Goal: Information Seeking & Learning: Learn about a topic

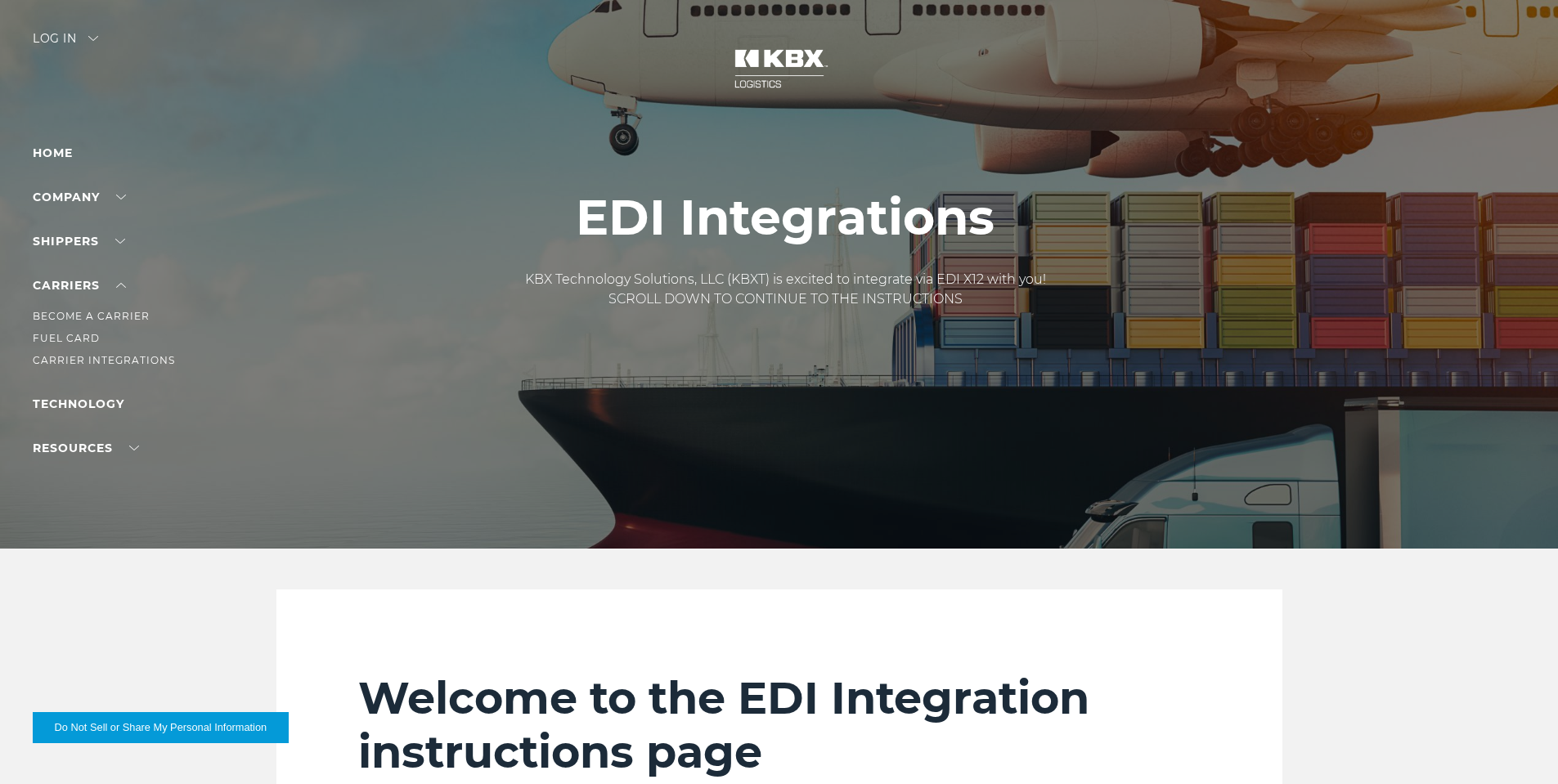
click at [84, 352] on ul "Become a Carrier Fuel Card Carrier Integrations" at bounding box center [104, 331] width 142 height 74
click at [84, 357] on link "Carrier Integrations" at bounding box center [104, 360] width 142 height 13
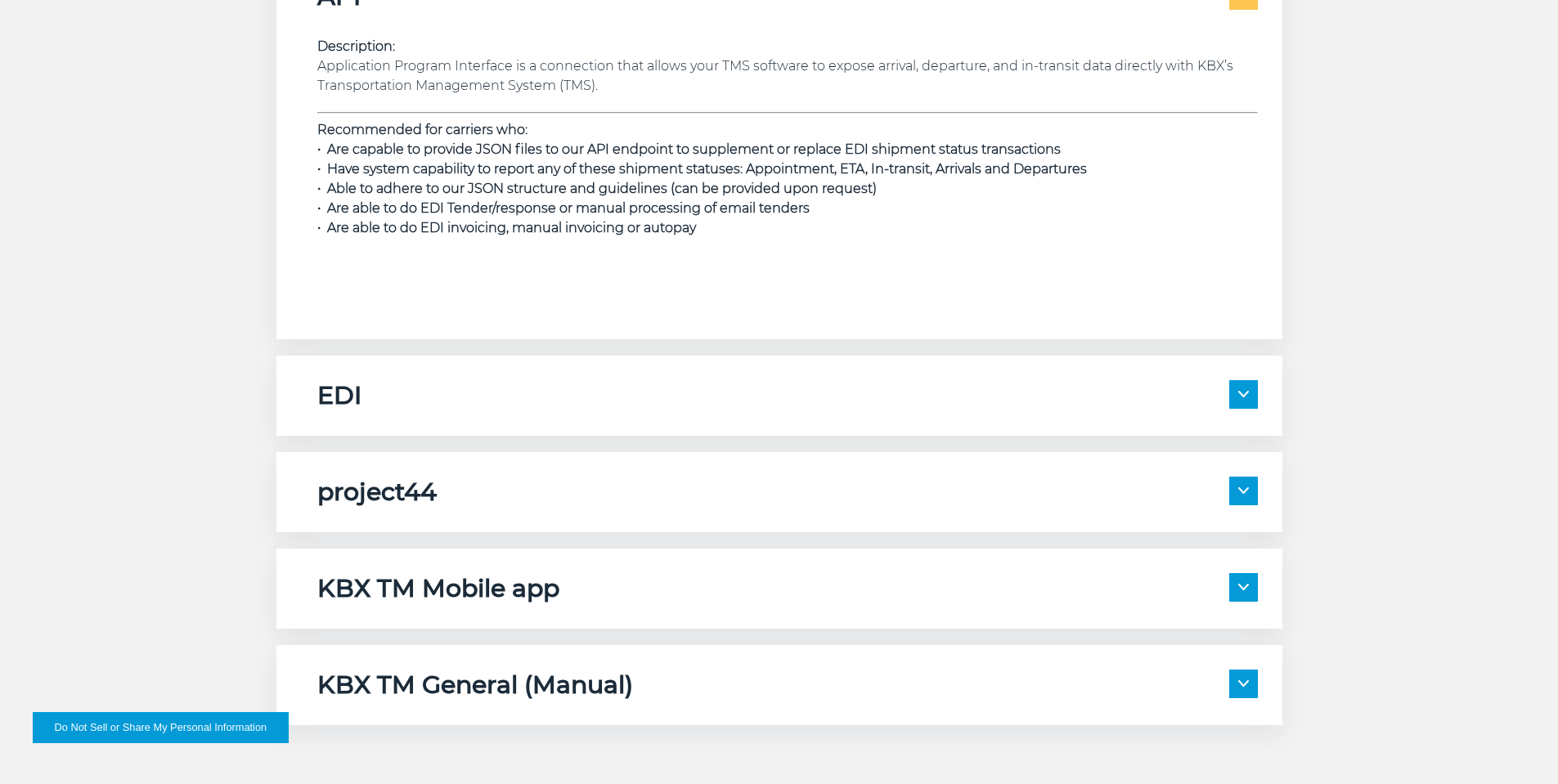
scroll to position [2533, 0]
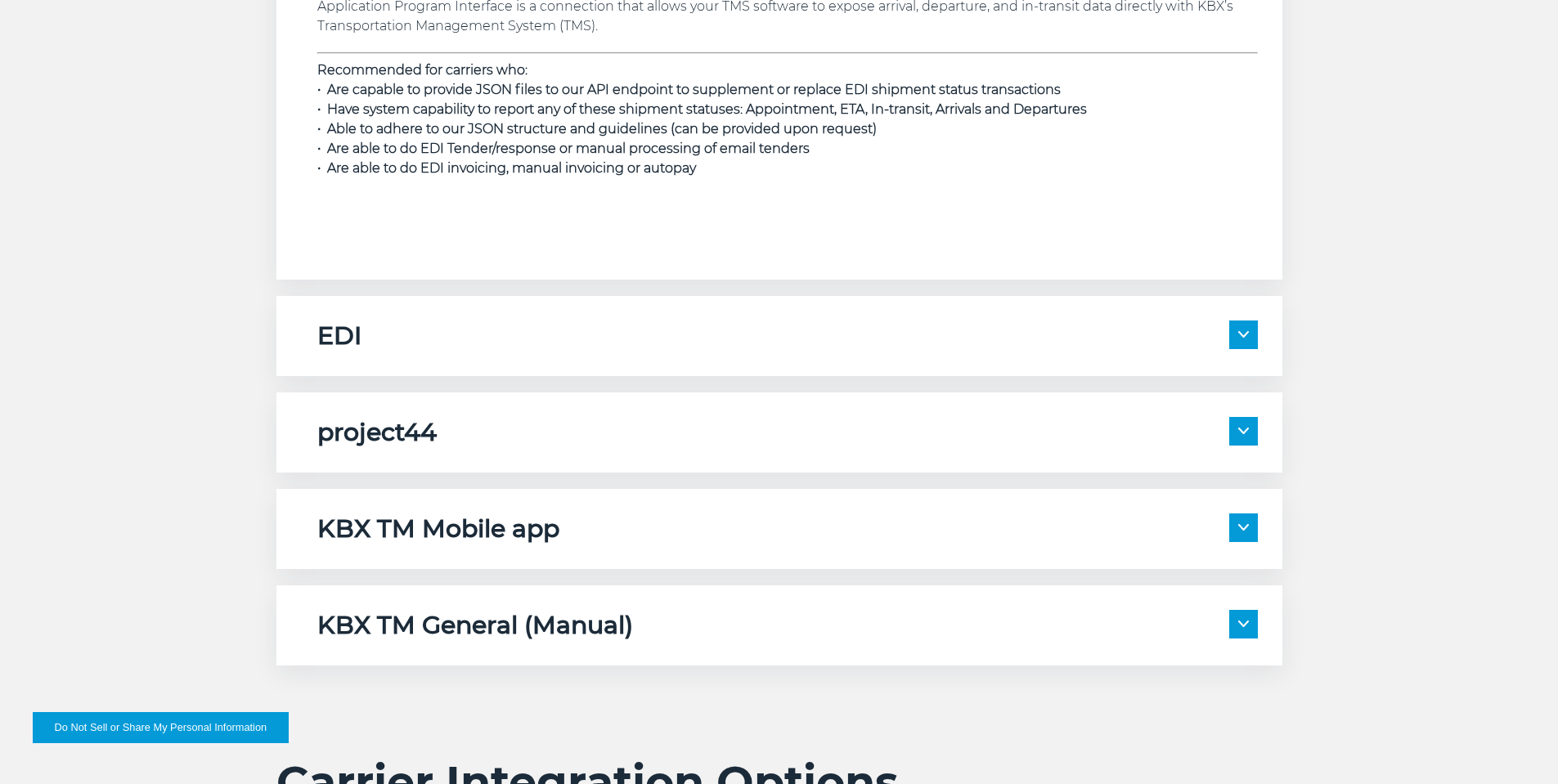
click at [1256, 525] on span at bounding box center [1244, 528] width 29 height 29
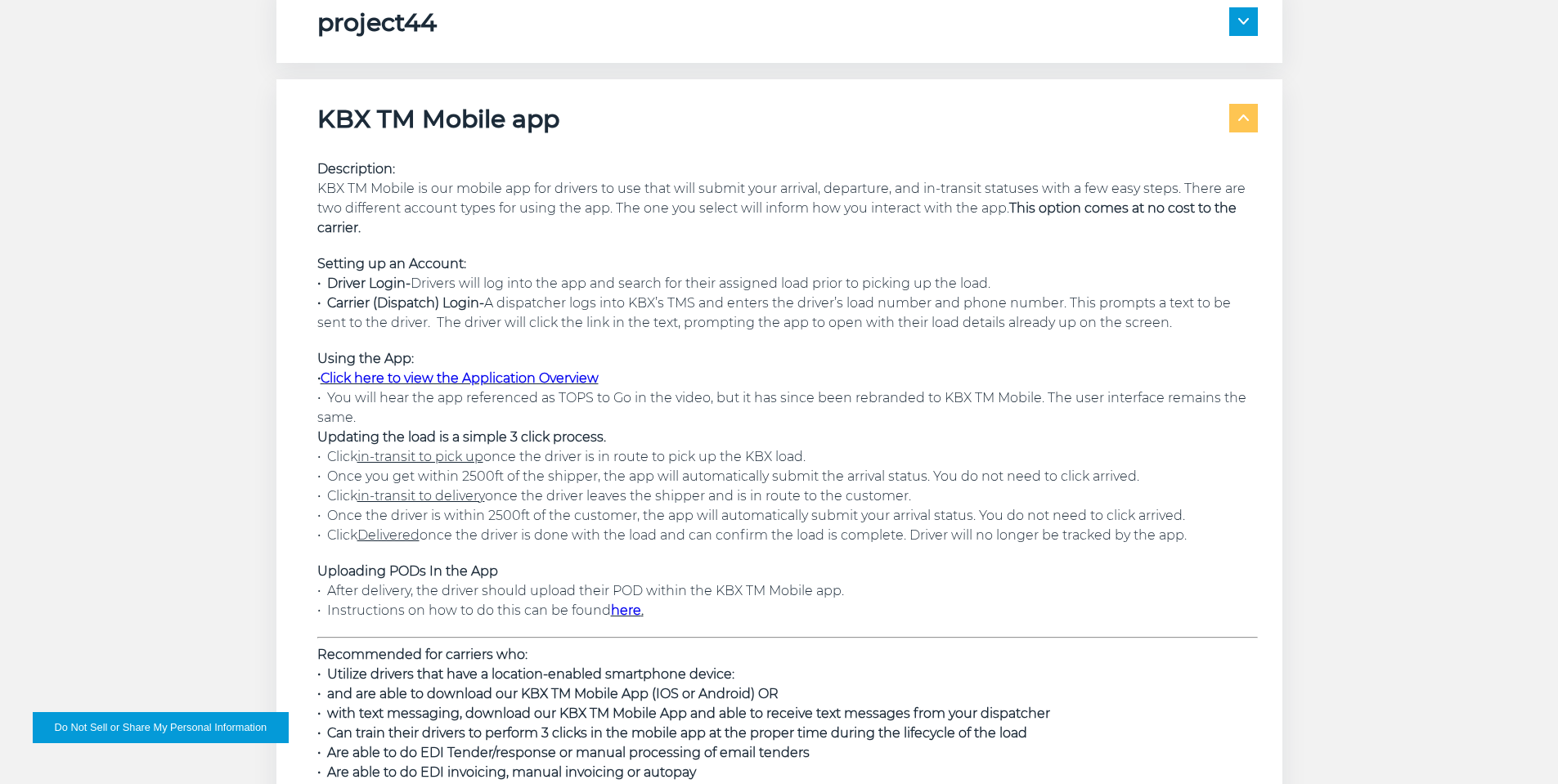
scroll to position [2942, 0]
click at [1242, 124] on span at bounding box center [1244, 119] width 29 height 29
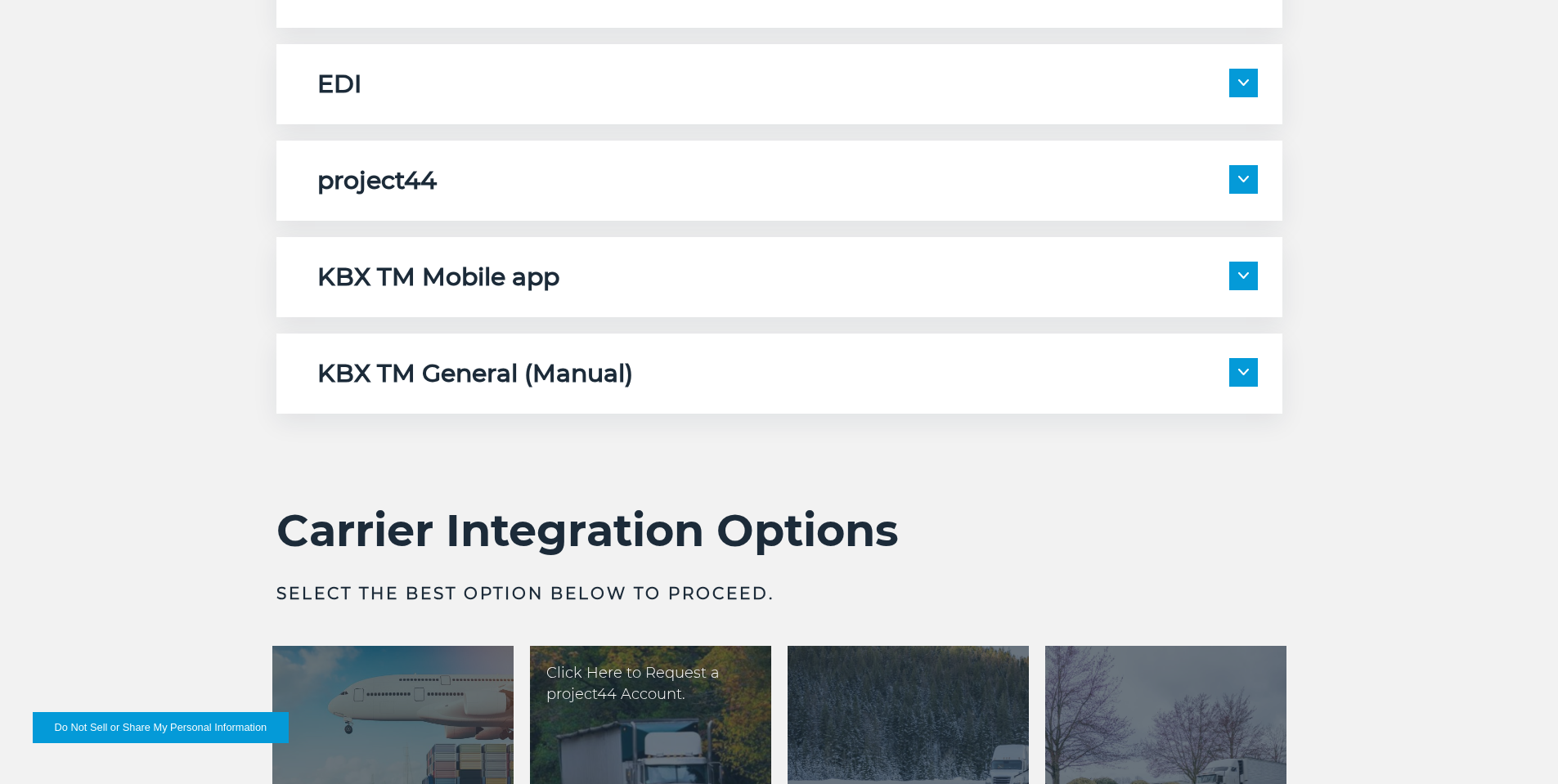
scroll to position [2779, 0]
